Goal: Task Accomplishment & Management: Manage account settings

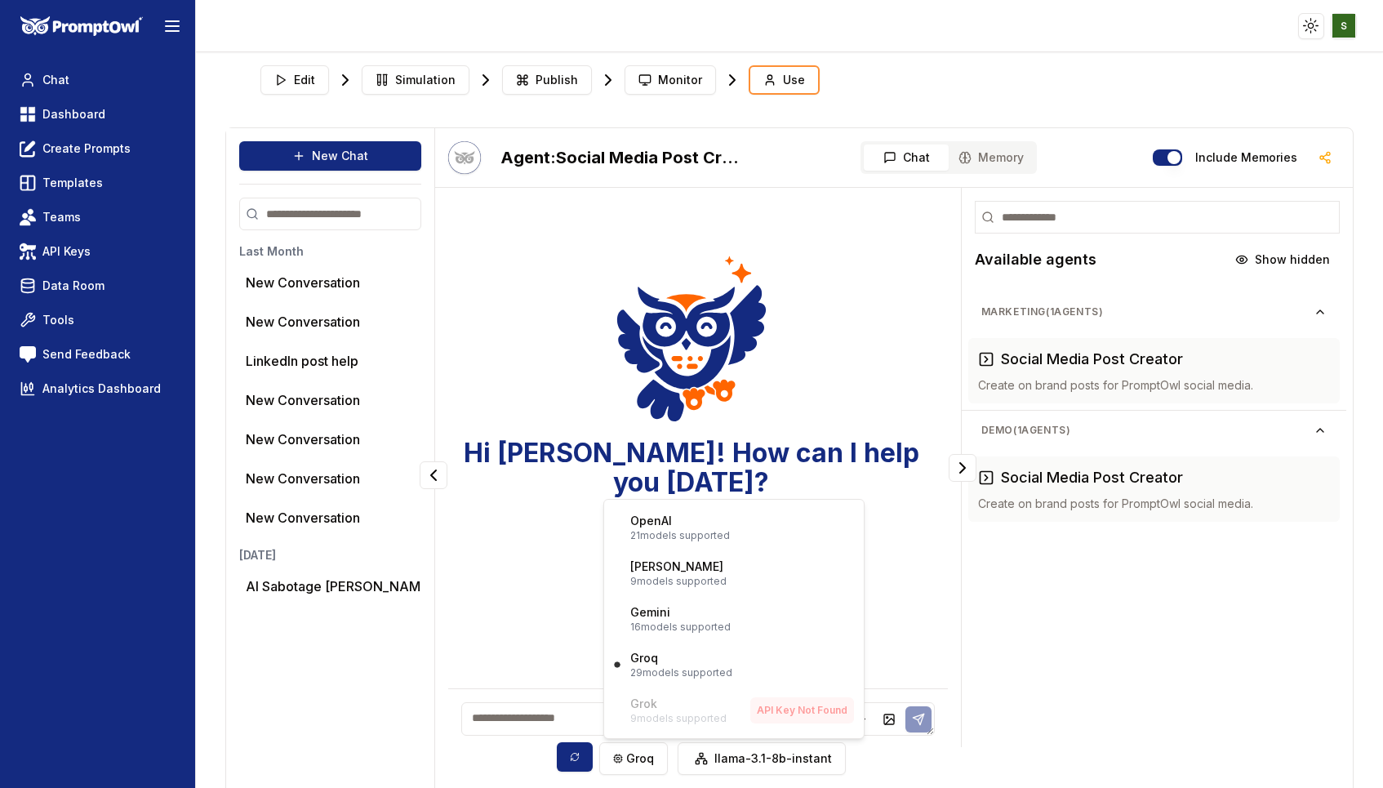
click at [95, 118] on html "Toggle theme Toggle user menu Chat Dashboard Create Prompts Templates Teams API…" at bounding box center [691, 394] width 1383 height 788
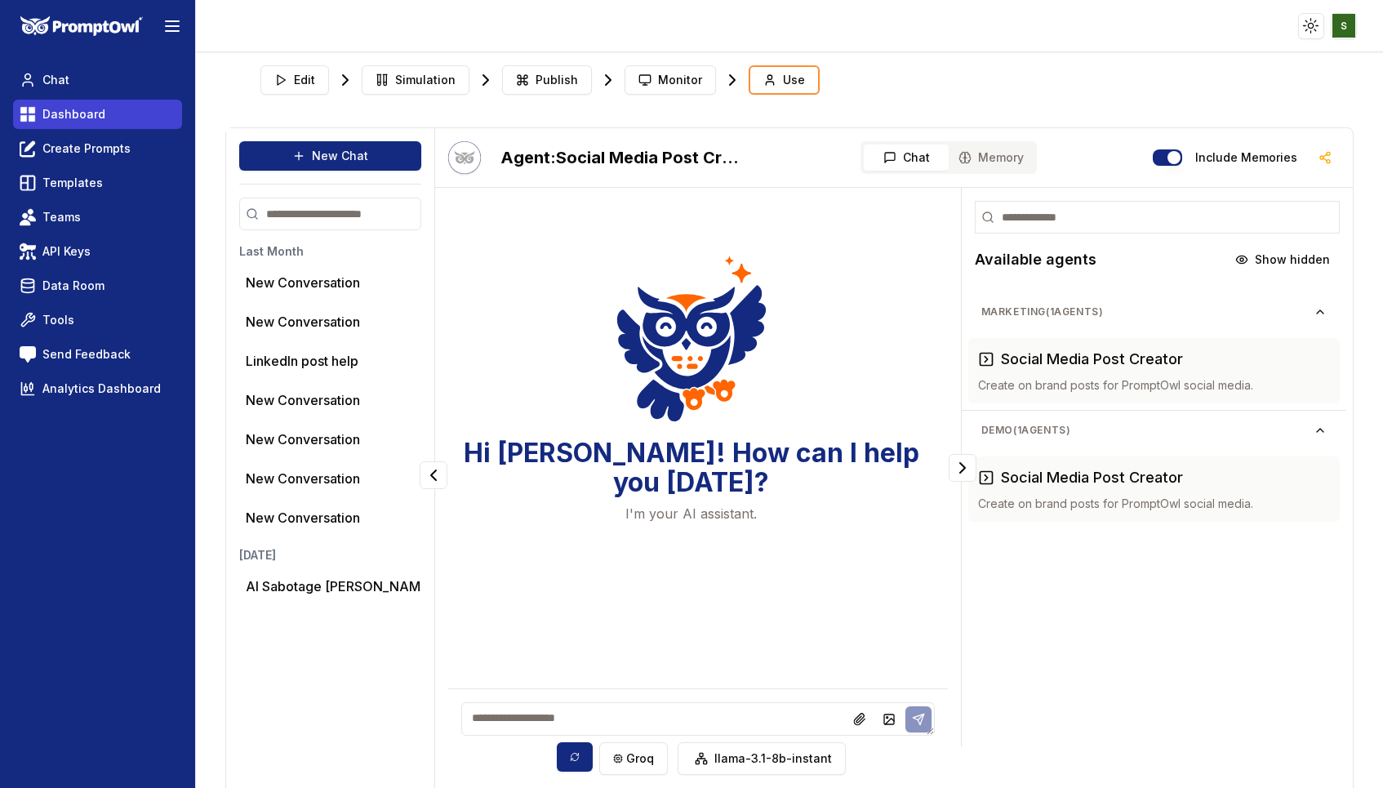
click at [114, 118] on link "Dashboard" at bounding box center [97, 114] width 169 height 29
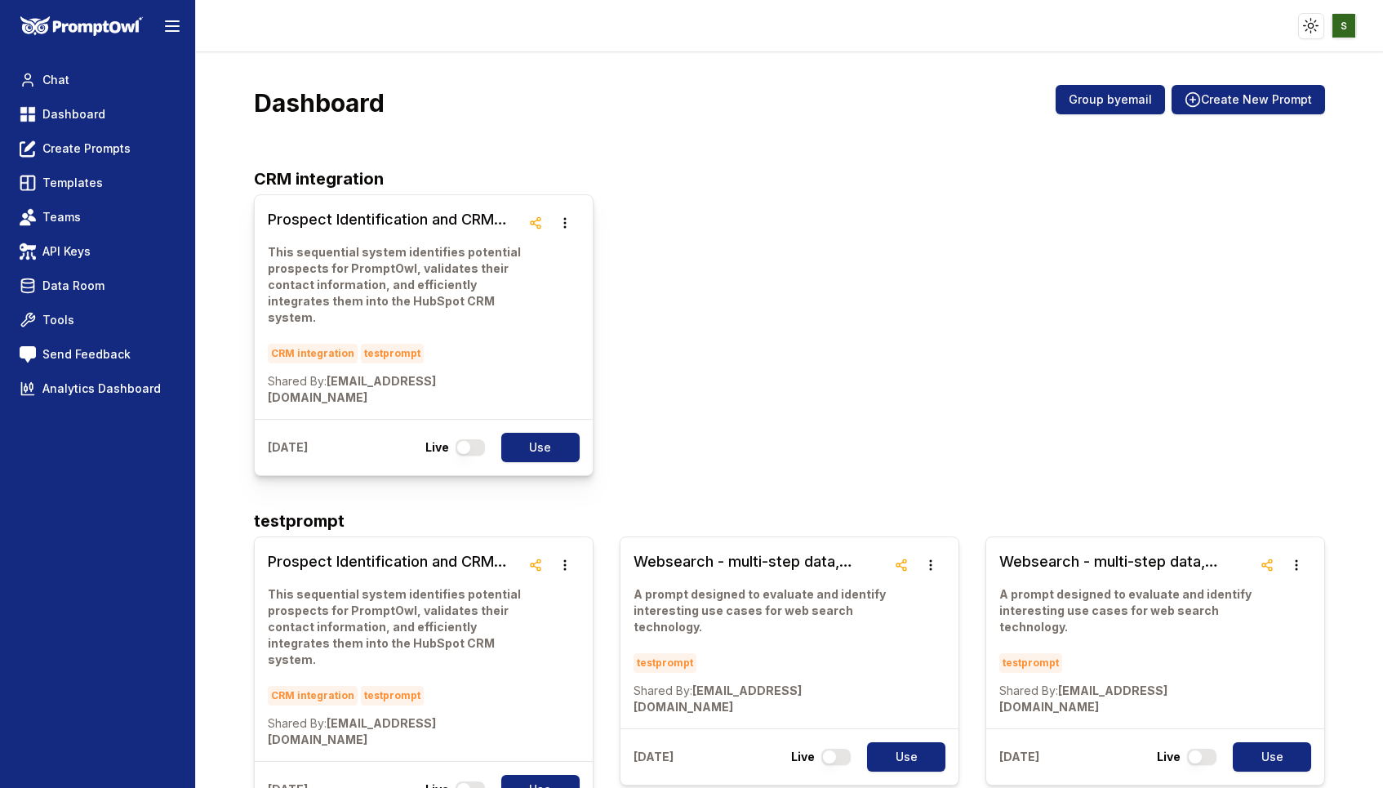
click at [375, 261] on p "This sequential system identifies potential prospects for PromptOwl, validates …" at bounding box center [394, 285] width 253 height 82
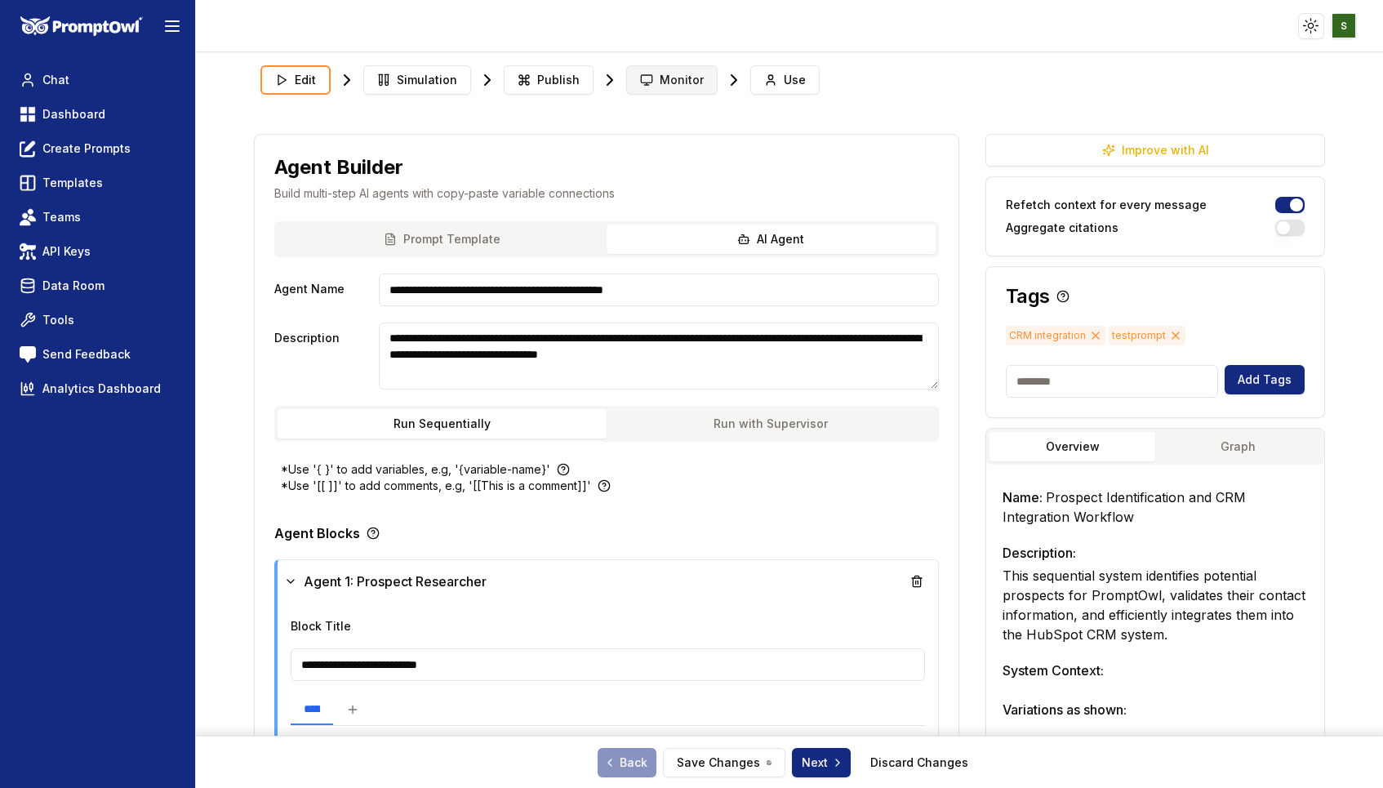
click at [681, 76] on span "Monitor" at bounding box center [682, 80] width 44 height 16
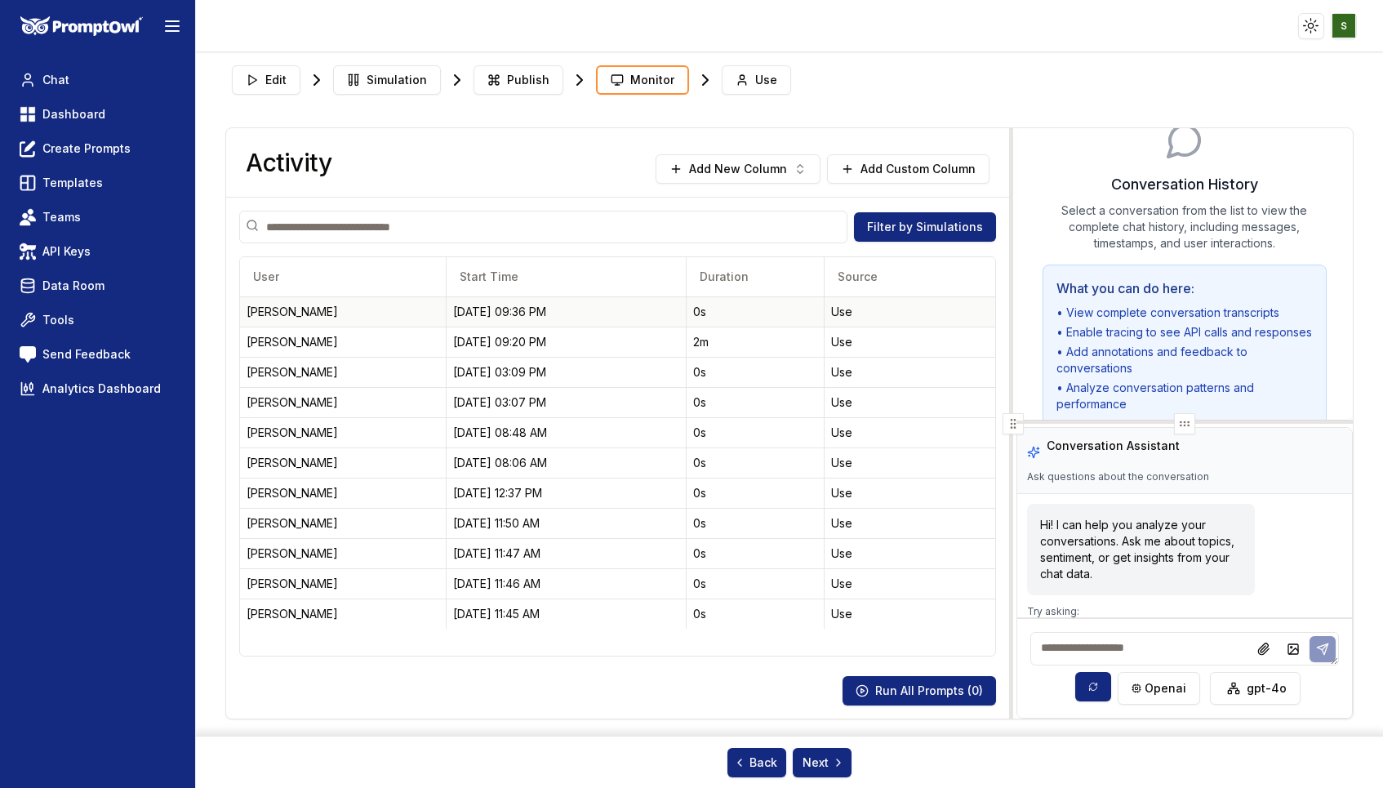
click at [354, 318] on div "Qaish Kanchwala" at bounding box center [343, 312] width 193 height 16
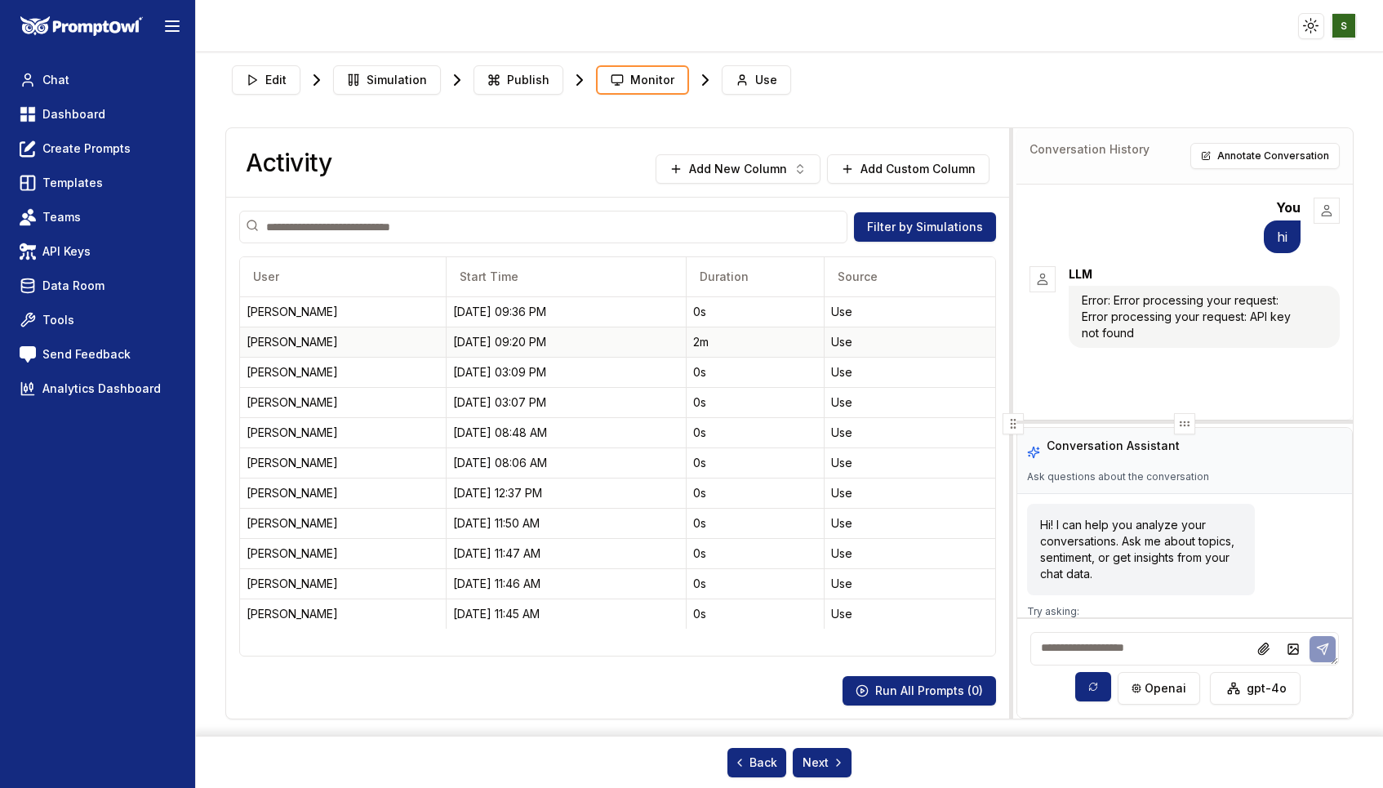
click at [350, 345] on div "Misha Sulpovar" at bounding box center [343, 342] width 193 height 16
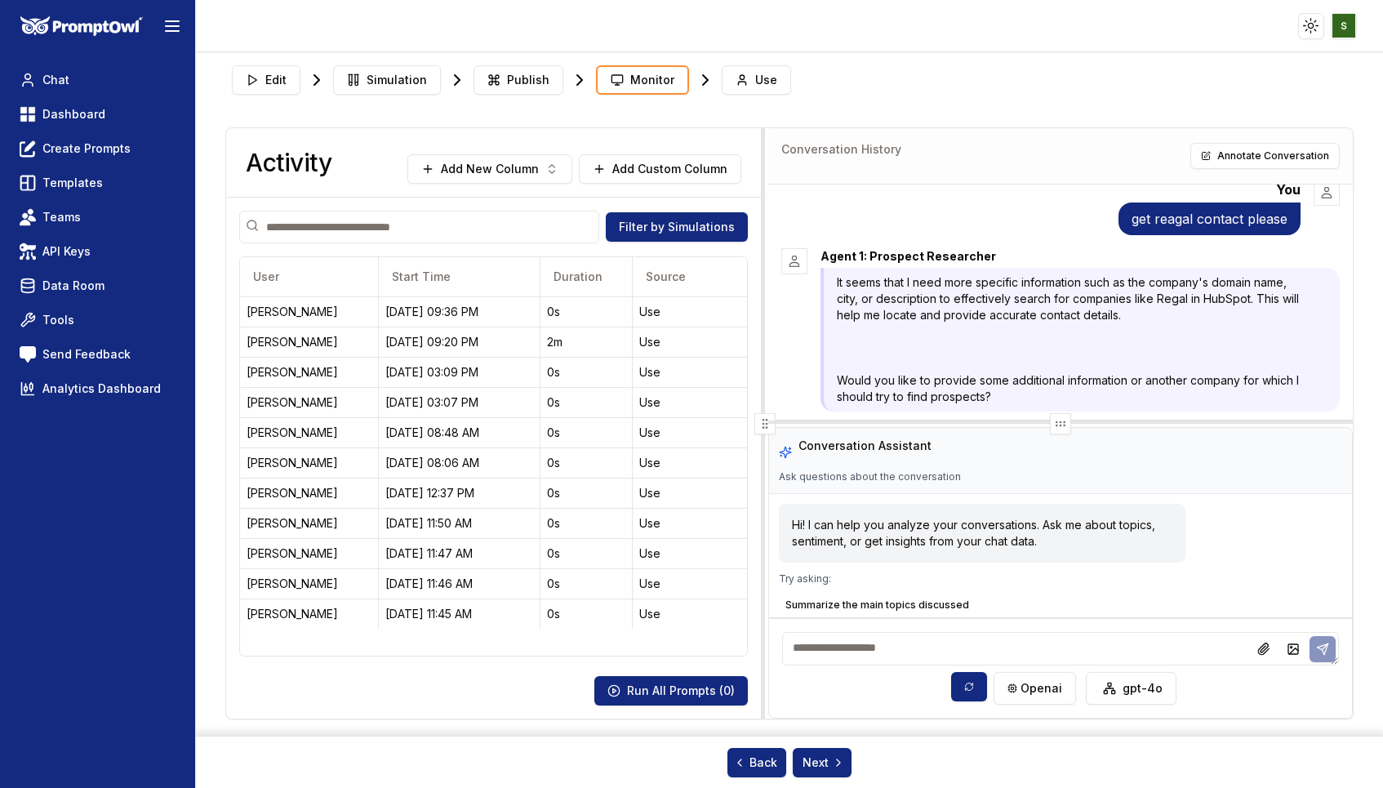
scroll to position [283, 0]
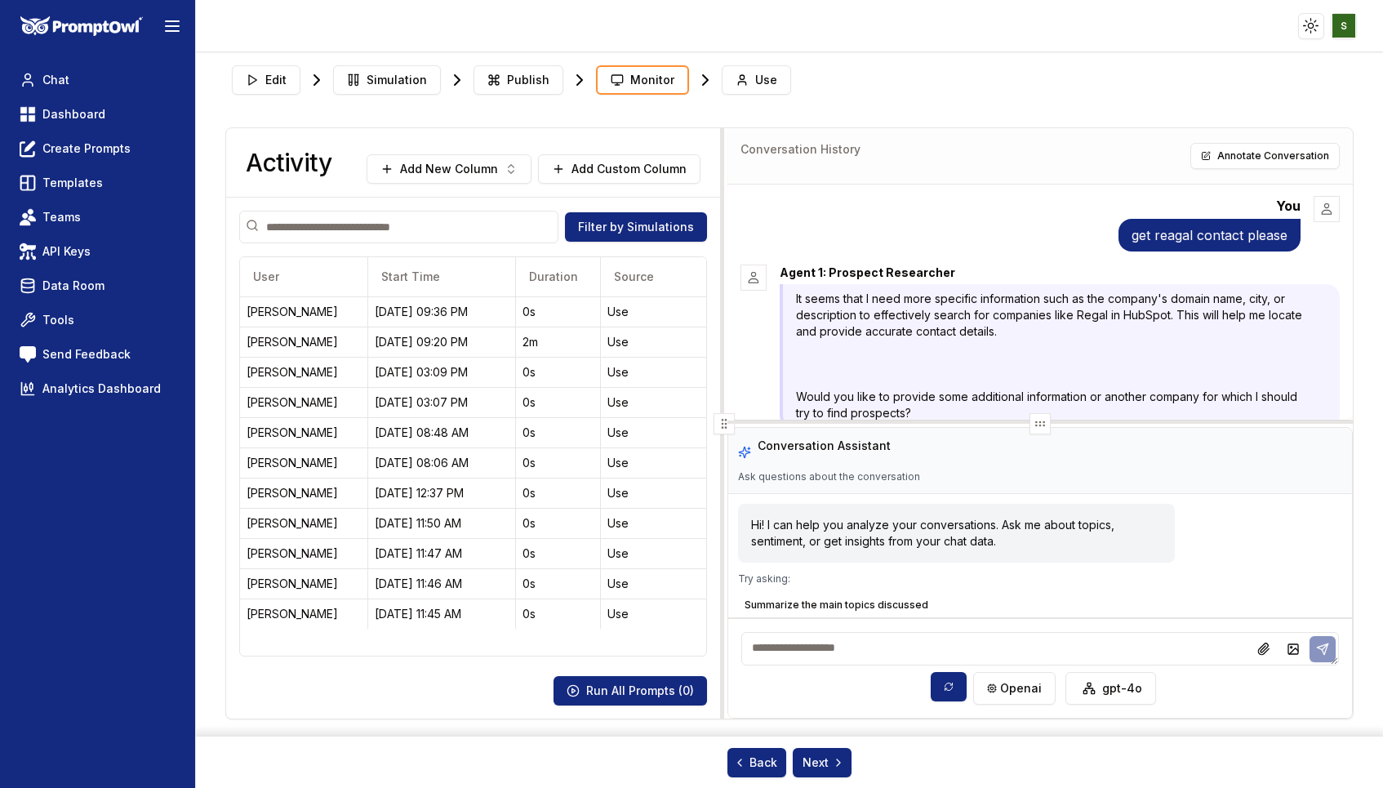
drag, startPoint x: 1013, startPoint y: 425, endPoint x: 729, endPoint y: 422, distance: 283.4
click at [728, 422] on icon at bounding box center [724, 423] width 13 height 13
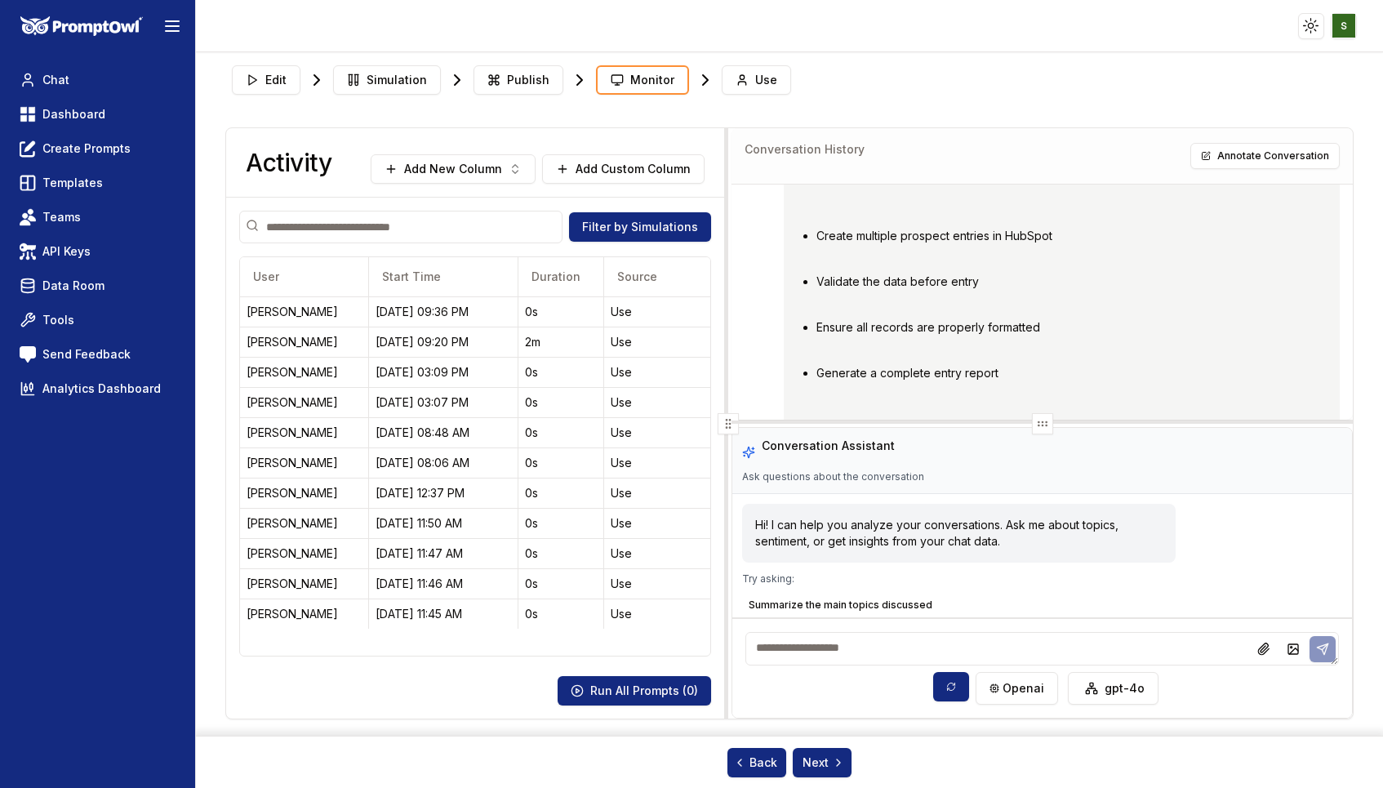
scroll to position [5555, 0]
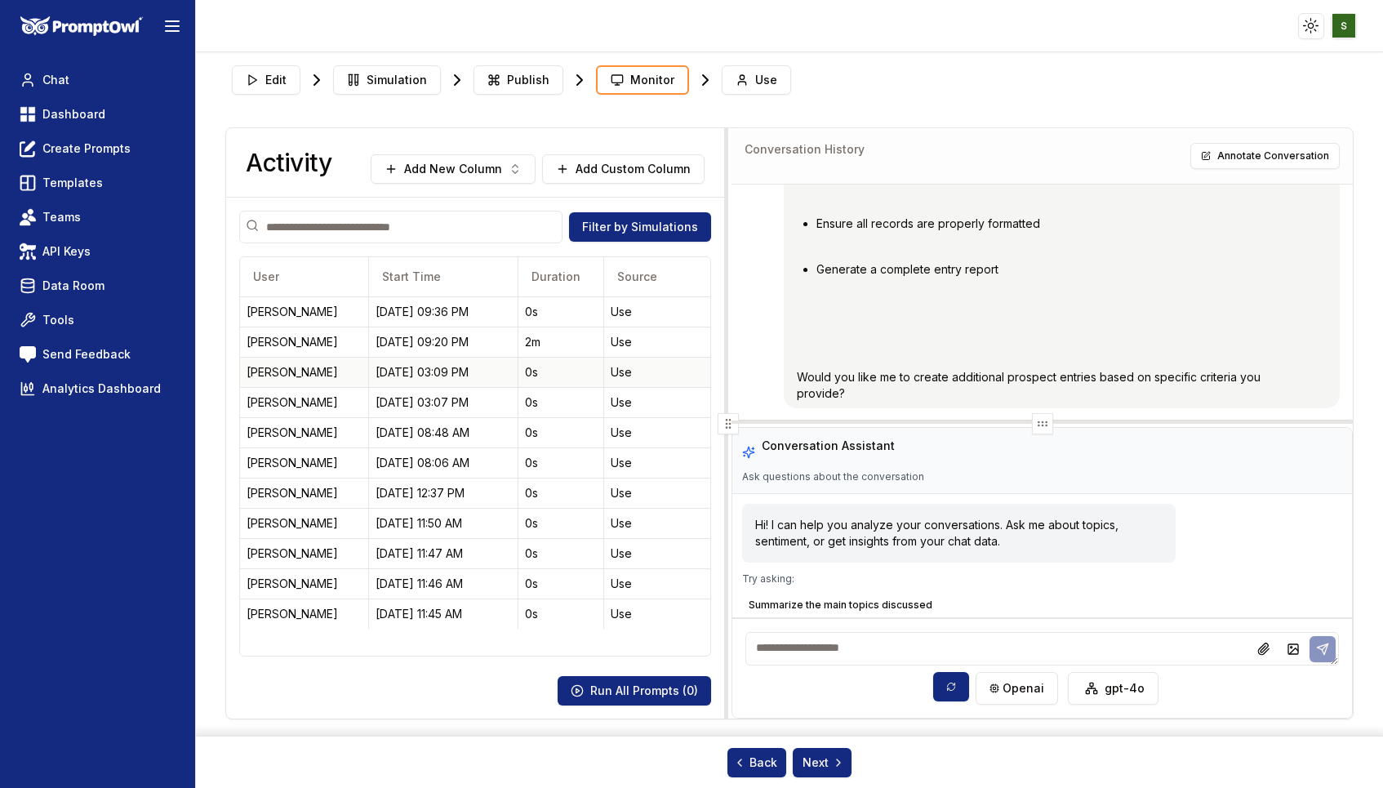
click at [399, 375] on div "09/05/25, 03:09 PM" at bounding box center [444, 372] width 136 height 16
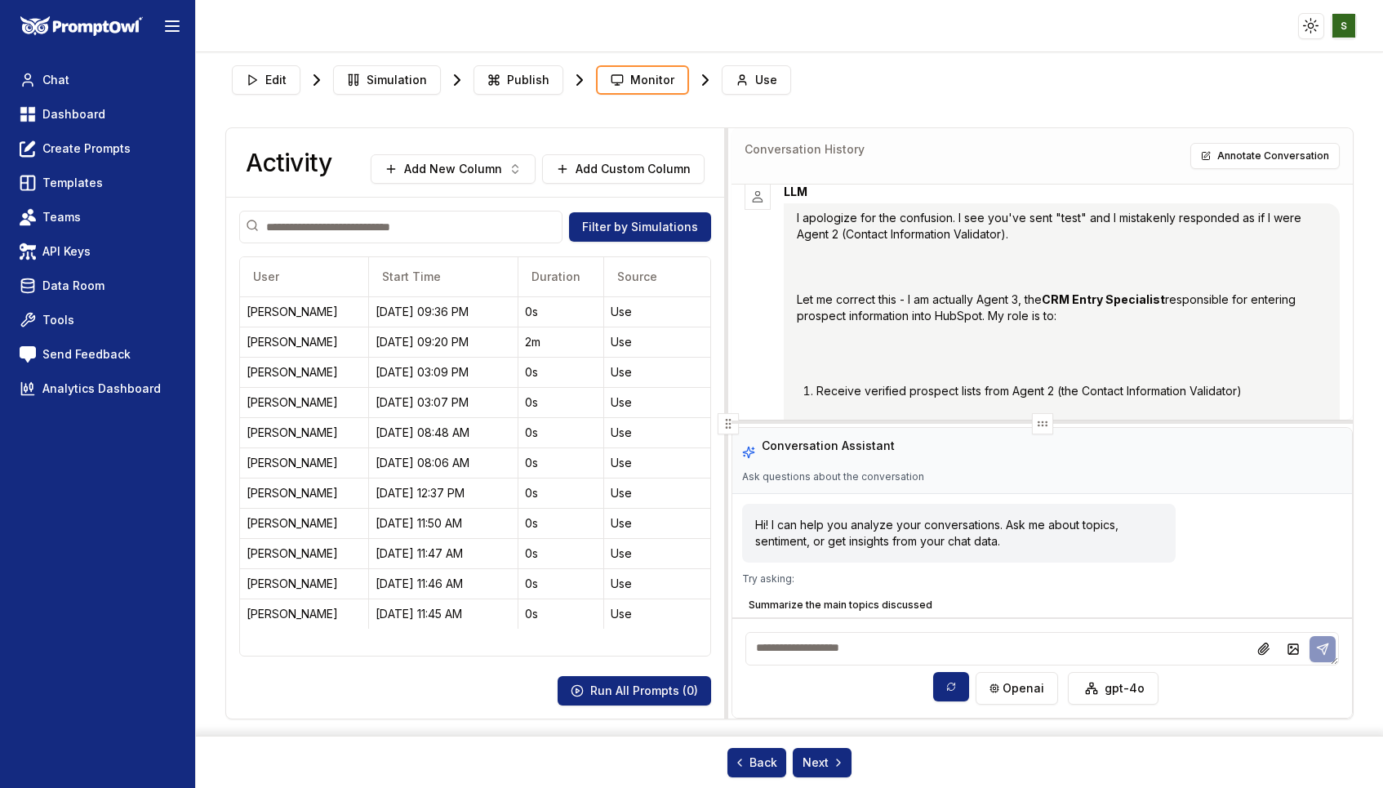
scroll to position [833, 0]
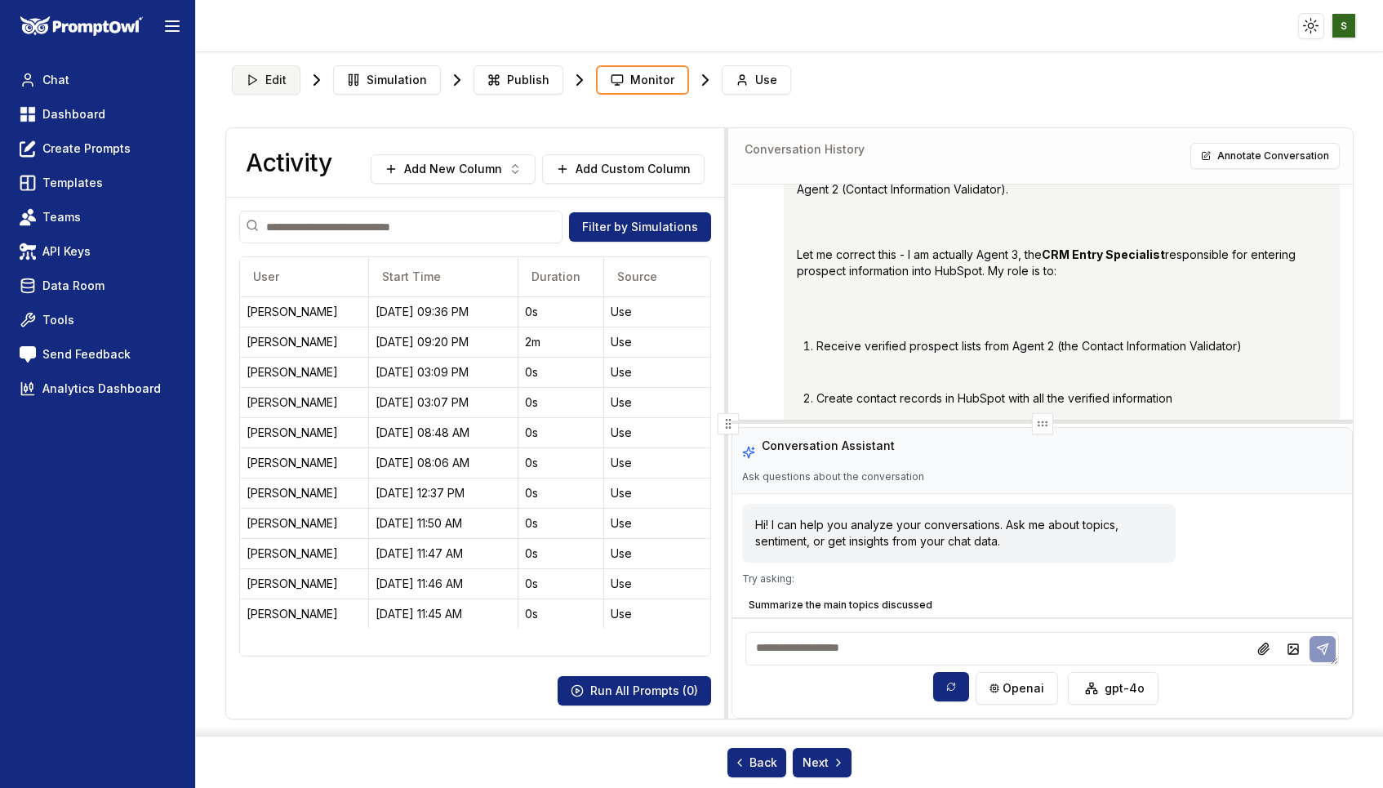
click at [277, 83] on span "Edit" at bounding box center [275, 80] width 21 height 16
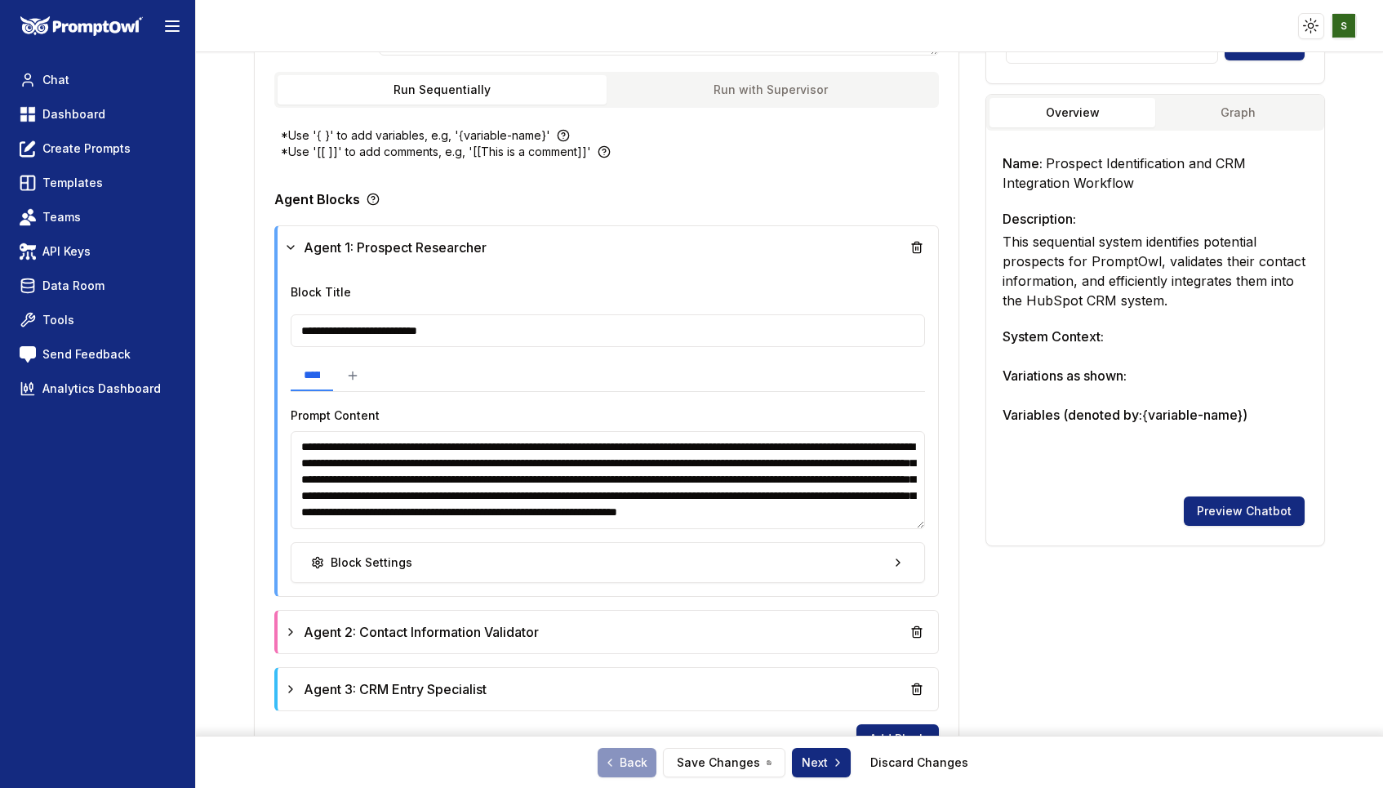
scroll to position [336, 0]
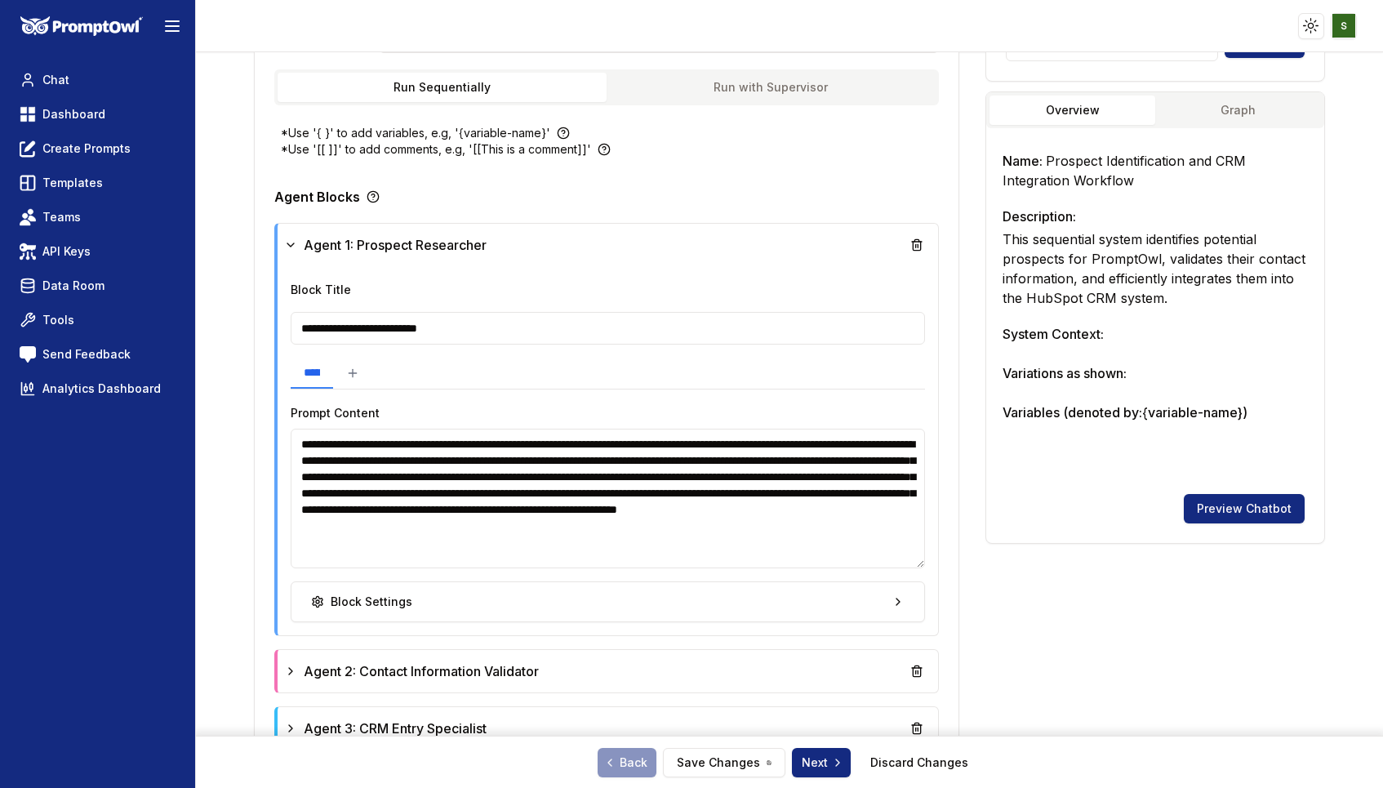
drag, startPoint x: 917, startPoint y: 521, endPoint x: 881, endPoint y: 563, distance: 55.0
click at [881, 563] on textarea "**********" at bounding box center [608, 499] width 635 height 140
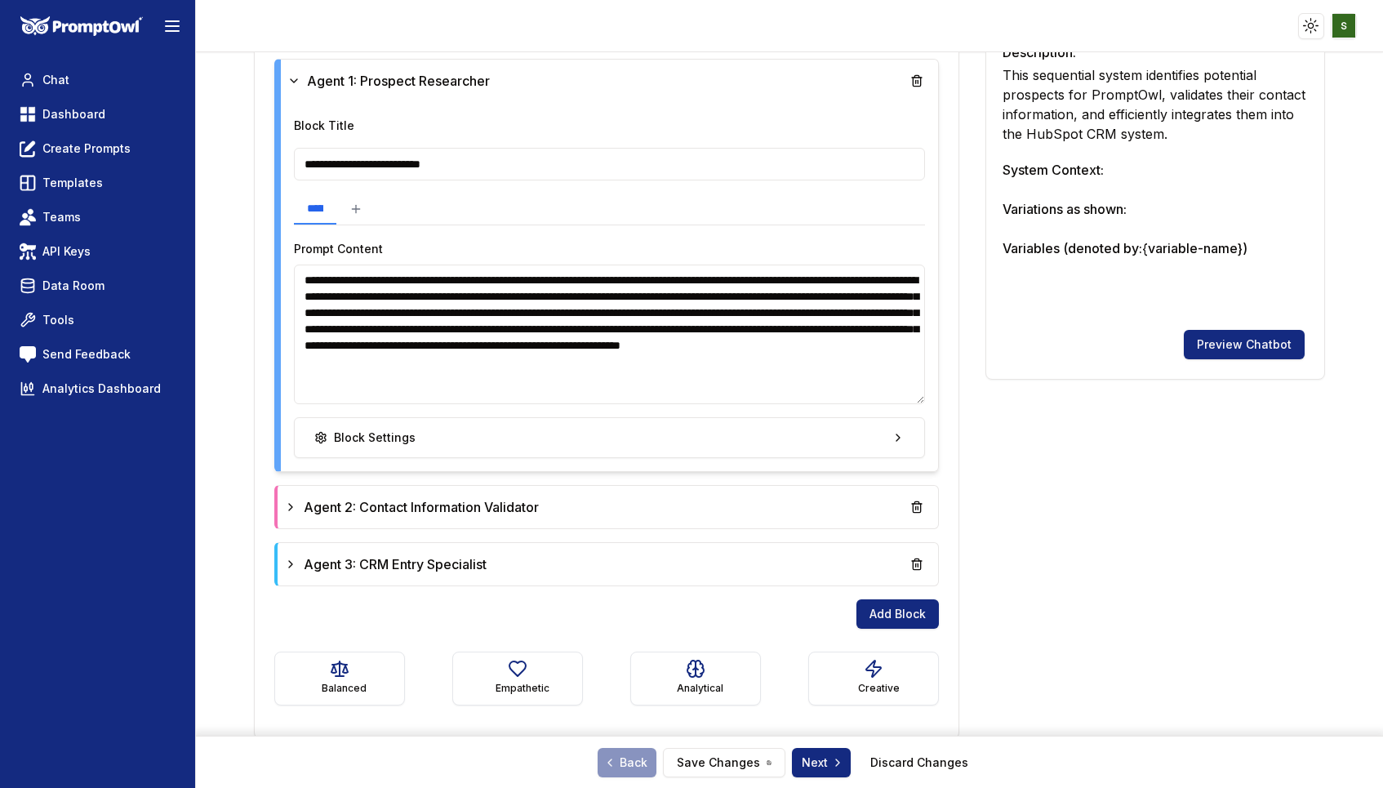
scroll to position [22, 0]
click at [720, 505] on div "Agent 2: Contact Information Validator" at bounding box center [608, 506] width 648 height 29
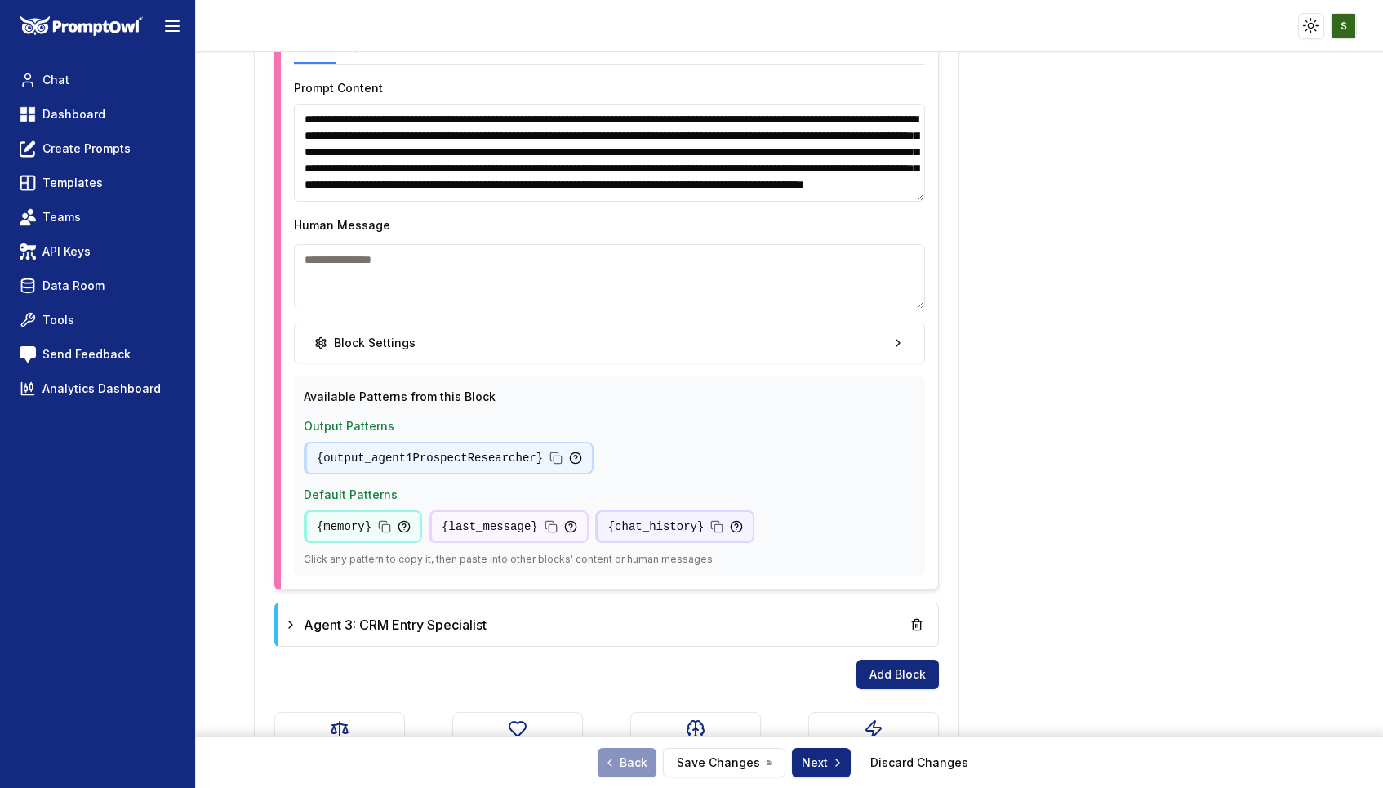
scroll to position [1151, 0]
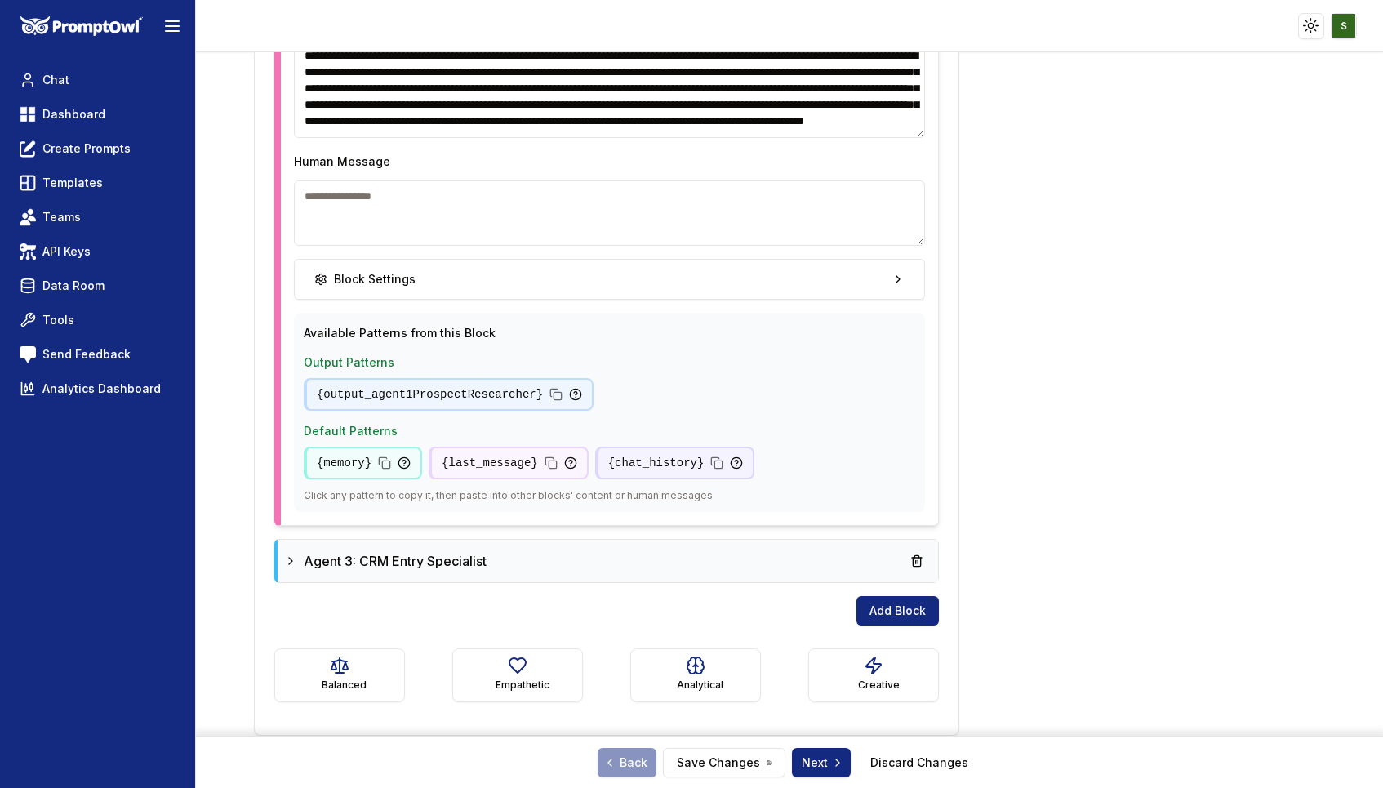
click at [612, 568] on div "Agent 3: CRM Entry Specialist" at bounding box center [608, 560] width 648 height 29
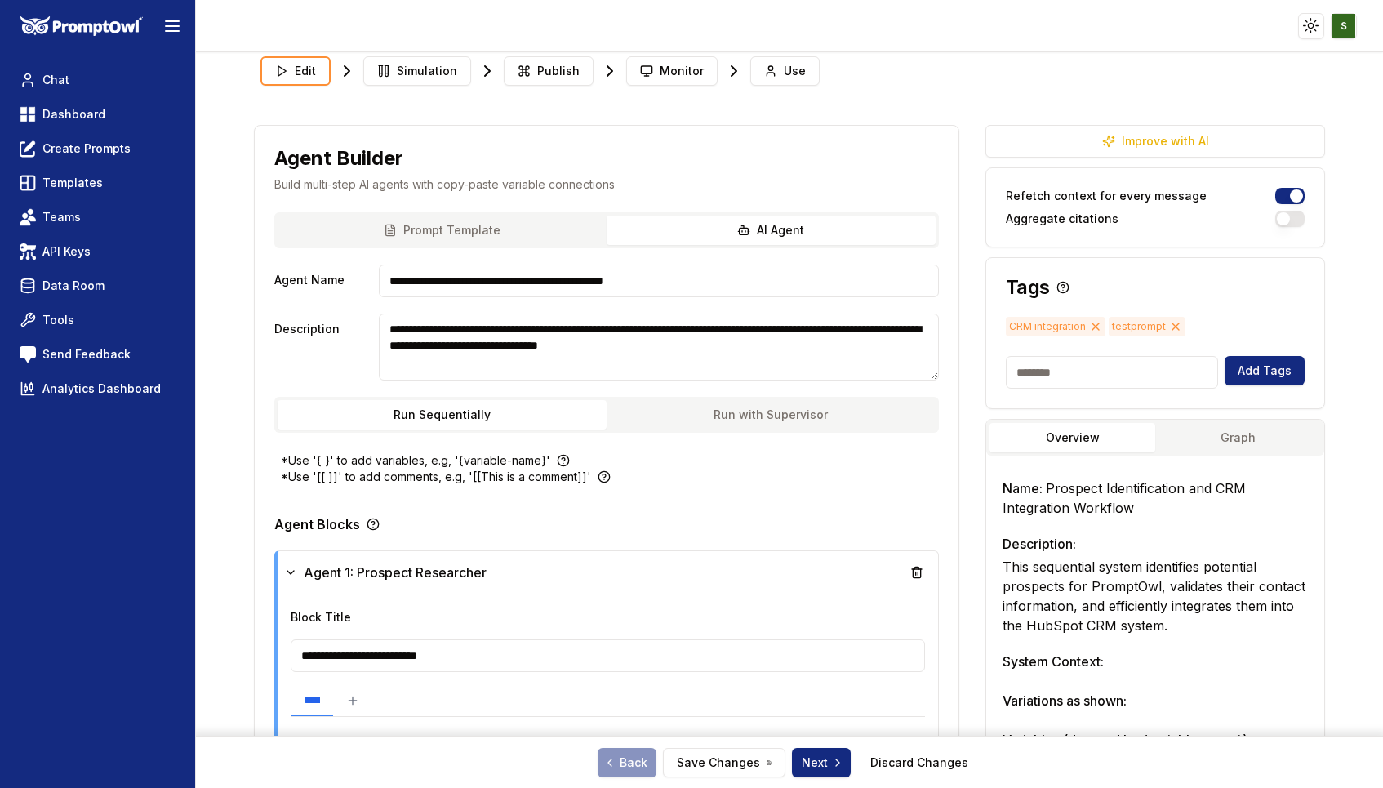
scroll to position [0, 0]
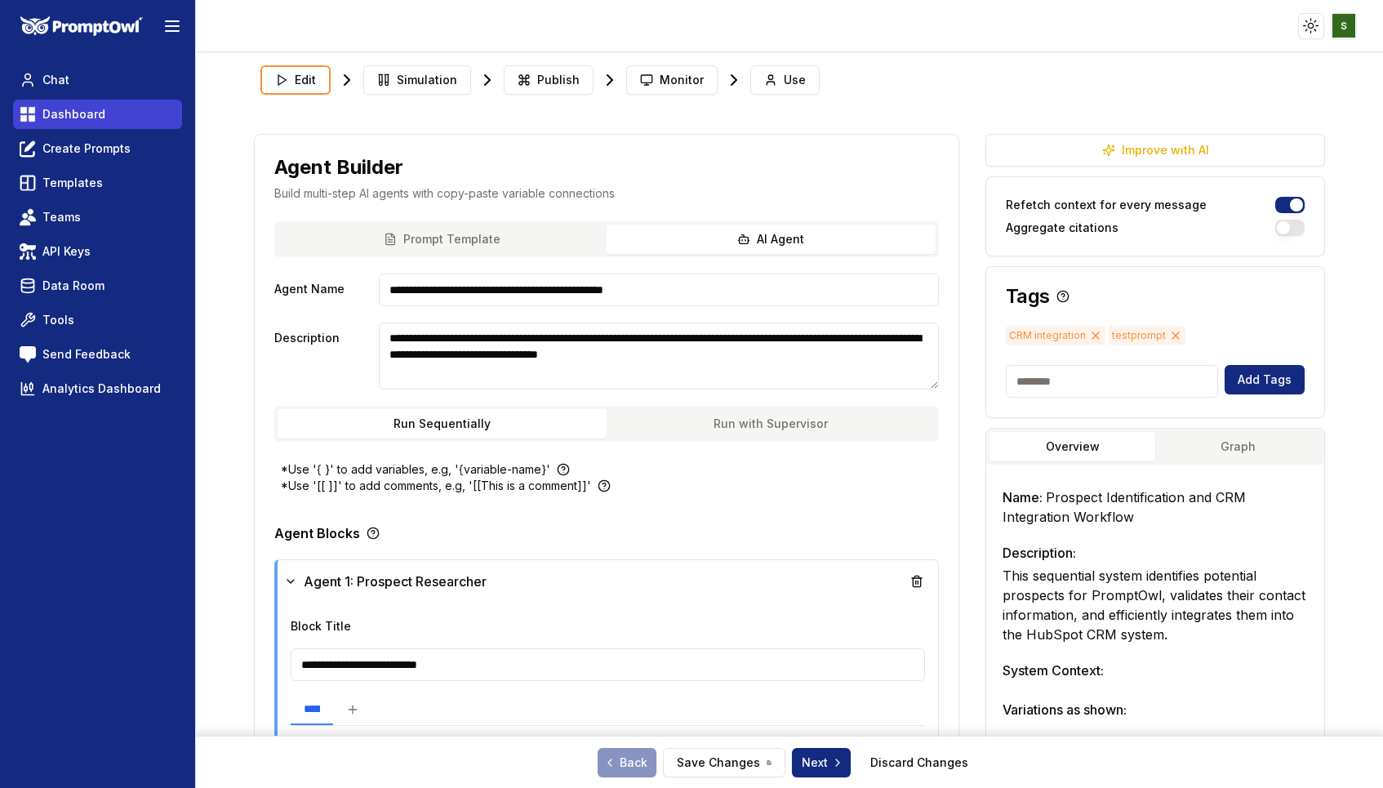
click at [61, 116] on span "Dashboard" at bounding box center [73, 114] width 63 height 16
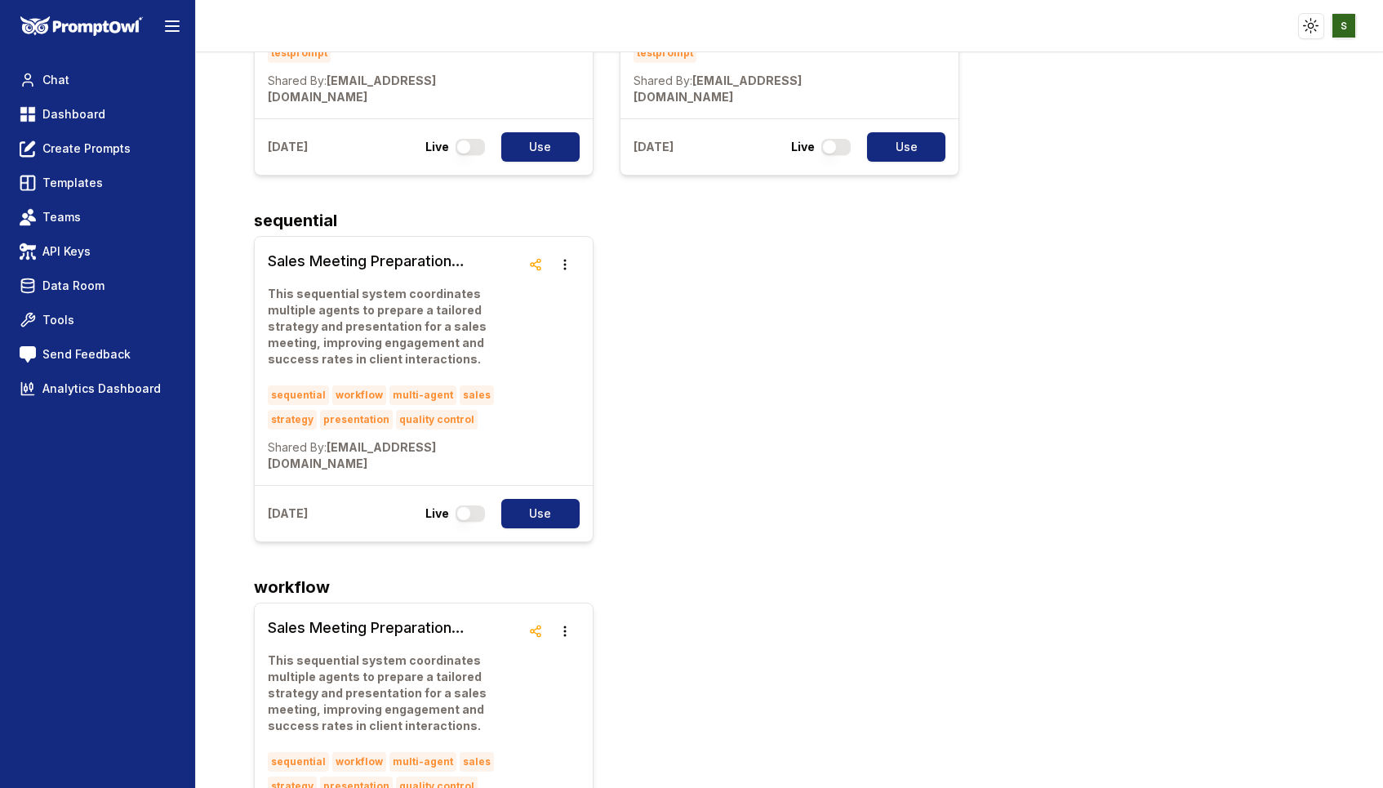
scroll to position [929, 0]
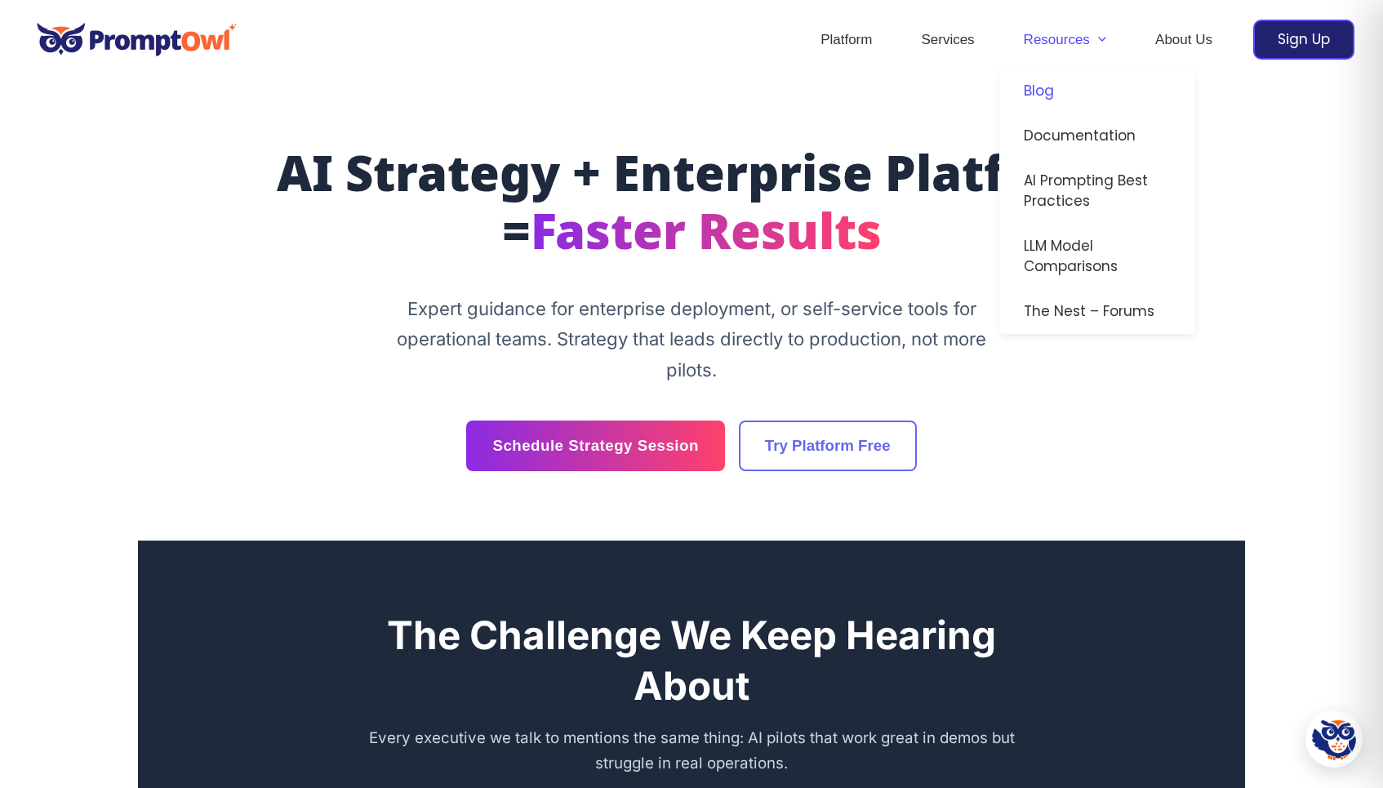
click at [1048, 92] on link "Blog" at bounding box center [1098, 91] width 196 height 45
